Goal: Task Accomplishment & Management: Manage account settings

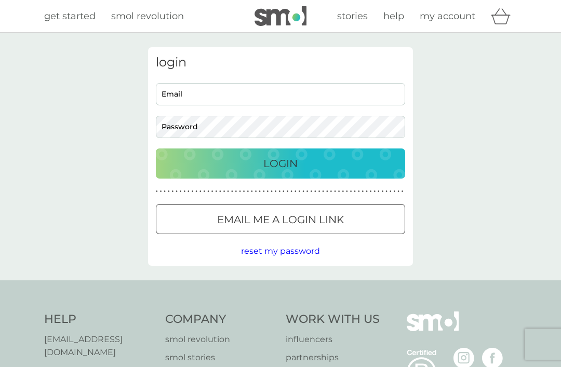
click at [355, 100] on input "Email" at bounding box center [280, 94] width 249 height 22
type input "a"
click at [213, 94] on input "Email" at bounding box center [280, 94] width 249 height 22
paste input "fontana2356@yahoo.com"
type input "fontana2356@yahoo.com"
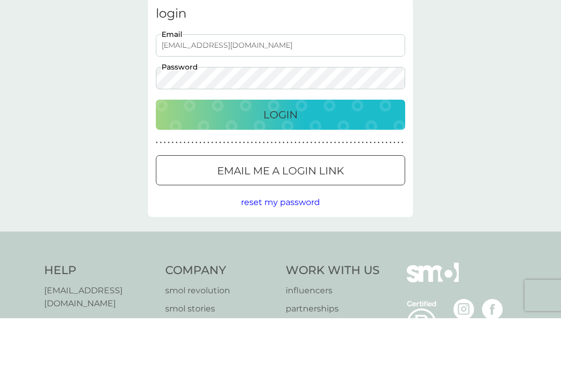
click at [304, 155] on div "Login" at bounding box center [280, 163] width 229 height 17
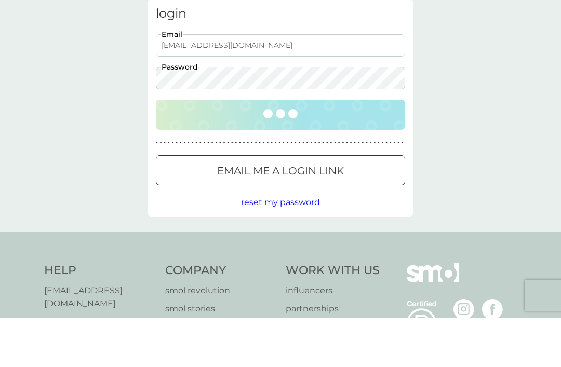
scroll to position [49, 0]
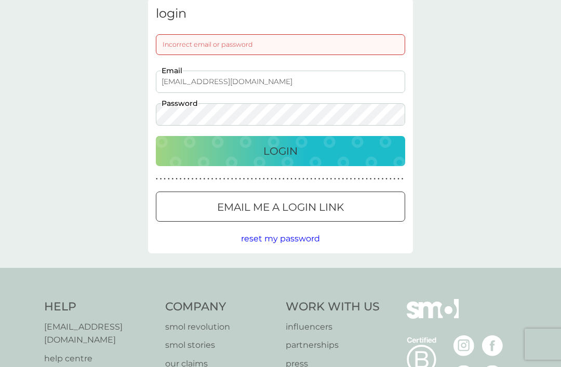
click at [293, 145] on p "Login" at bounding box center [280, 151] width 34 height 17
click at [310, 154] on div "Login" at bounding box center [280, 151] width 229 height 17
click at [306, 241] on span "reset my password" at bounding box center [280, 239] width 79 height 10
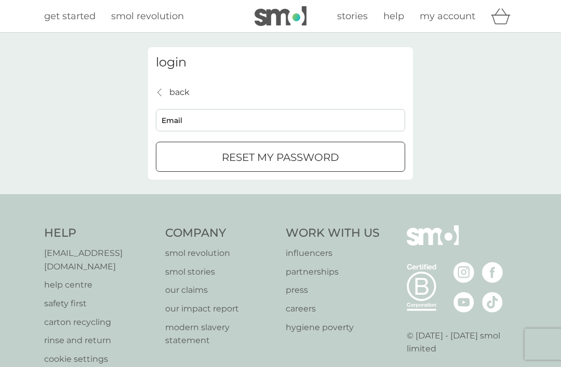
click at [269, 128] on input "Email" at bounding box center [280, 120] width 249 height 22
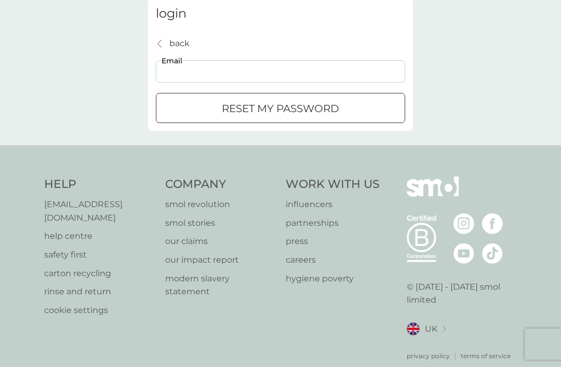
click at [232, 73] on input "Email" at bounding box center [280, 71] width 249 height 22
paste input "fontana2356@yahoo.com"
type input "fontana2356@yahoo.com"
click at [405, 154] on div "Help help@smolproducts.com help centre safety first carton recycling rinse and …" at bounding box center [280, 268] width 561 height 247
click at [281, 111] on div "submit" at bounding box center [280, 108] width 37 height 11
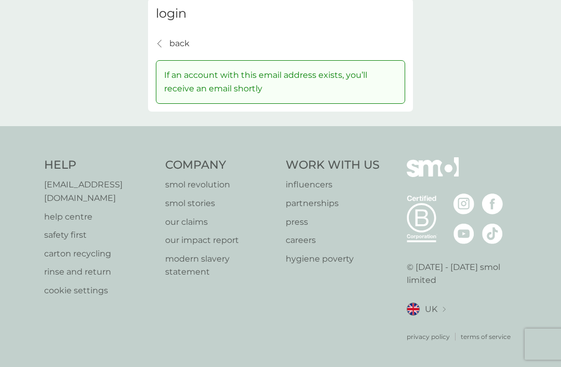
scroll to position [39, 0]
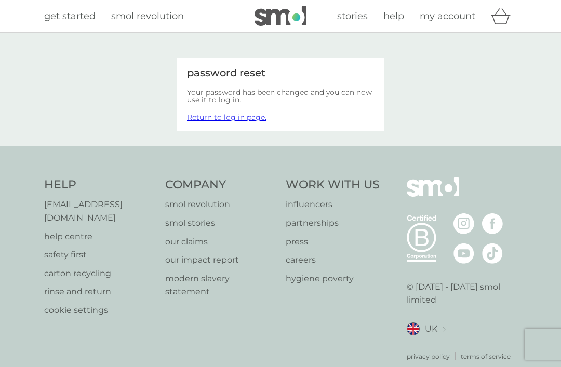
click at [249, 118] on link "Return to log in page." at bounding box center [226, 117] width 79 height 9
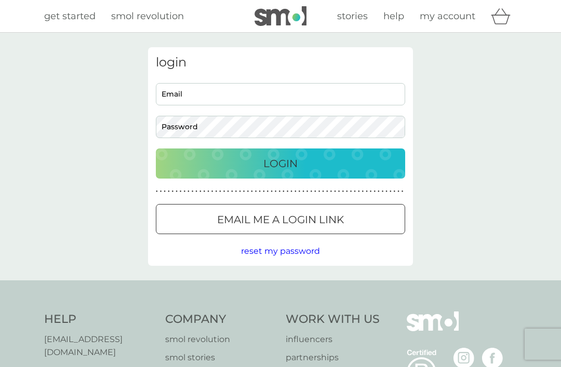
click at [303, 96] on input "Email" at bounding box center [280, 94] width 249 height 22
click at [233, 94] on input "Email" at bounding box center [280, 94] width 249 height 22
paste input "fontana2356@yahoo.com"
type input "fontana2356@yahoo.com"
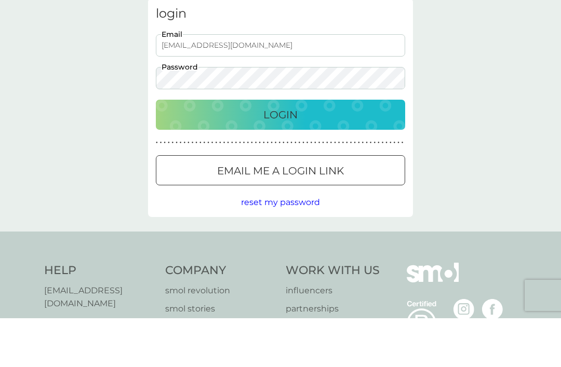
click at [311, 155] on div "Login" at bounding box center [280, 163] width 229 height 17
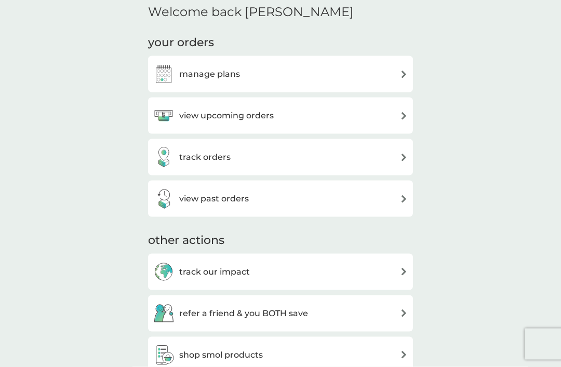
scroll to position [128, 0]
click at [384, 157] on div "track orders" at bounding box center [280, 157] width 255 height 21
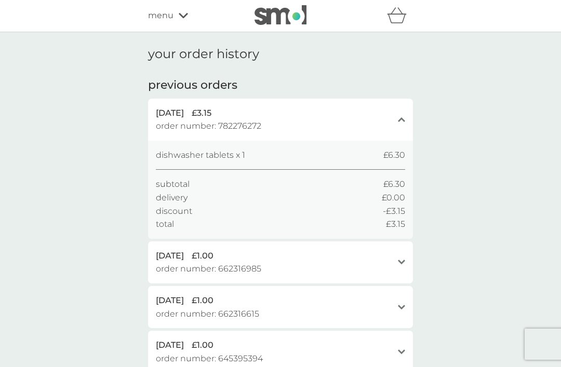
scroll to position [1, 0]
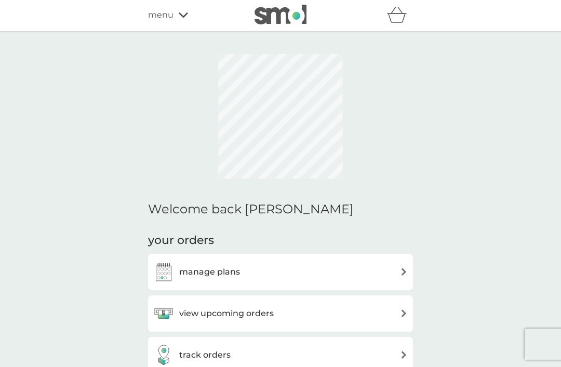
scroll to position [162, 0]
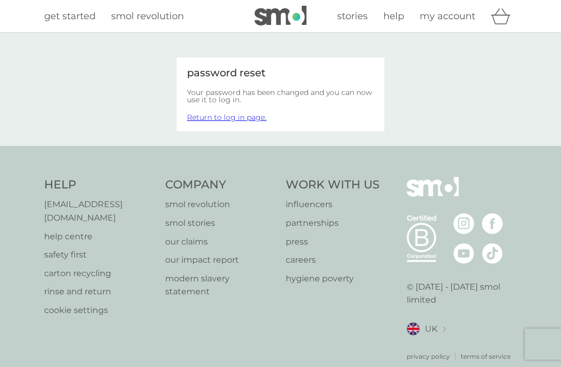
click at [445, 23] on link "my account" at bounding box center [448, 16] width 56 height 15
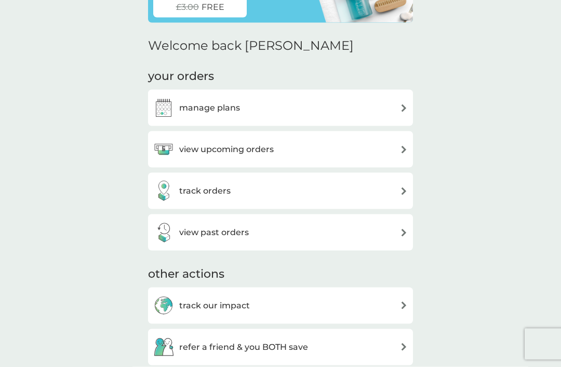
scroll to position [97, 0]
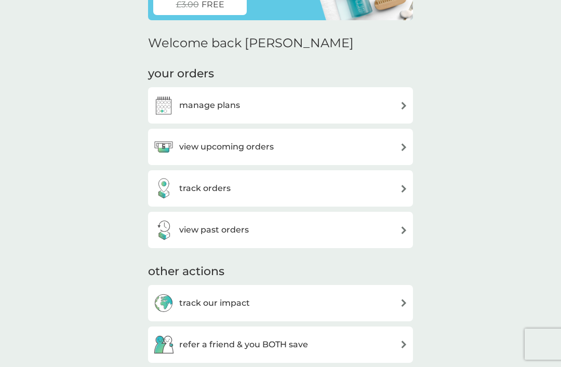
click at [390, 150] on div "view upcoming orders" at bounding box center [280, 147] width 255 height 21
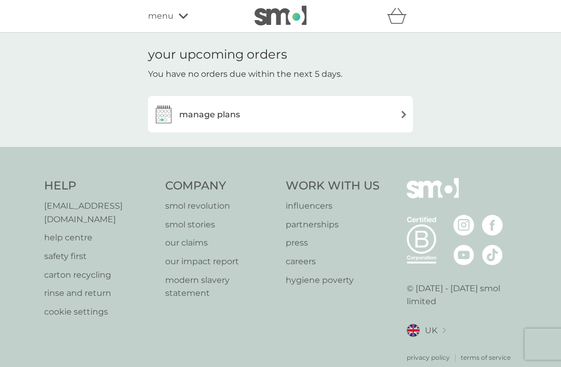
click at [390, 121] on div "manage plans" at bounding box center [280, 114] width 255 height 21
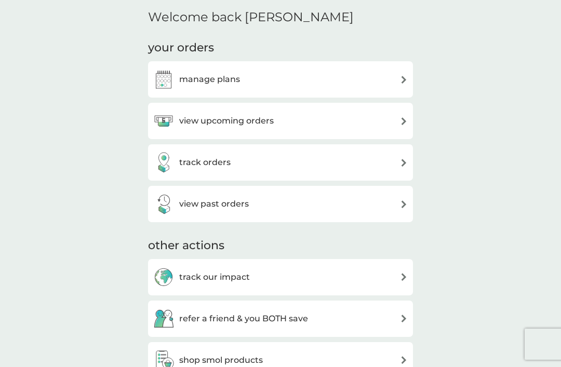
scroll to position [124, 0]
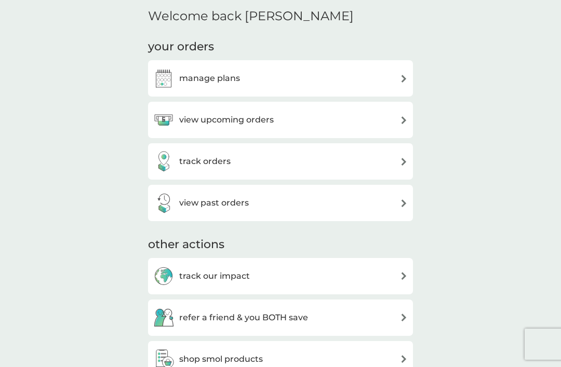
click at [376, 157] on div "track orders" at bounding box center [280, 161] width 255 height 21
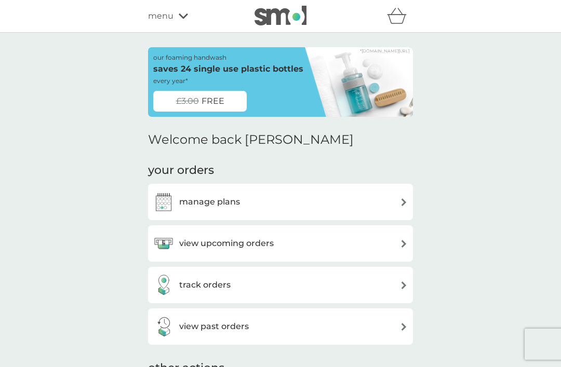
click at [283, 25] on img at bounding box center [281, 16] width 52 height 20
click at [284, 16] on img at bounding box center [281, 16] width 52 height 20
click at [266, 18] on img at bounding box center [281, 16] width 52 height 20
click at [178, 13] on div "menu" at bounding box center [192, 16] width 88 height 14
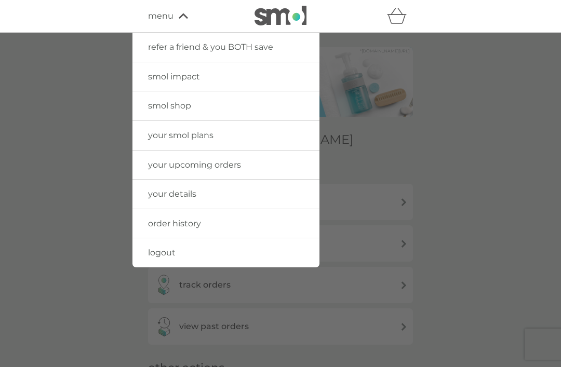
click at [283, 189] on link "your details" at bounding box center [225, 194] width 187 height 29
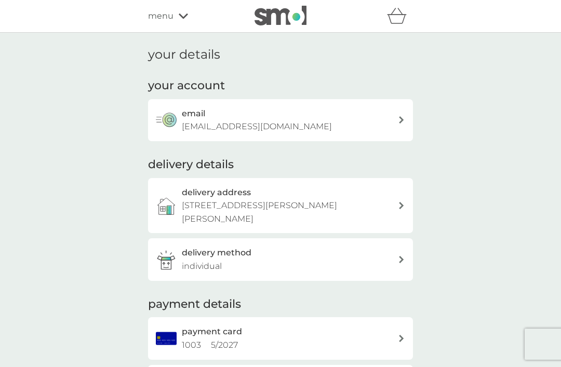
click at [186, 20] on div "menu" at bounding box center [192, 16] width 88 height 14
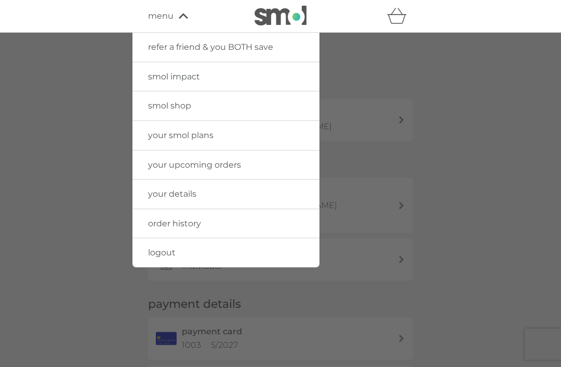
click at [232, 250] on link "logout" at bounding box center [225, 252] width 187 height 29
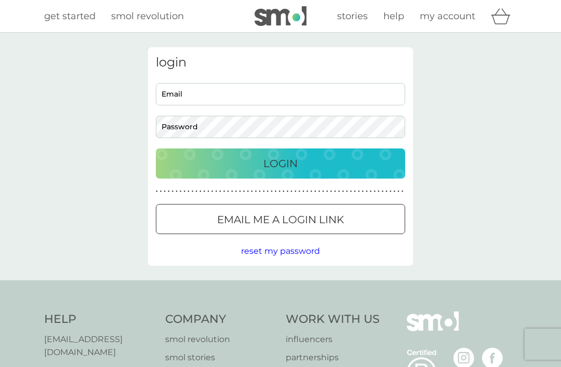
click at [313, 96] on input "Email" at bounding box center [280, 94] width 249 height 22
